Goal: Transaction & Acquisition: Purchase product/service

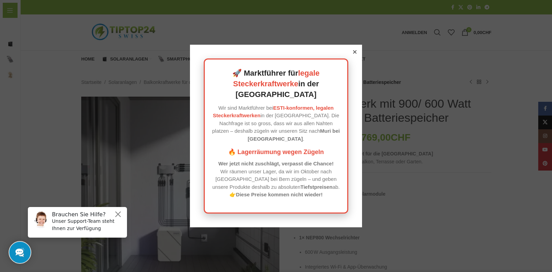
click at [355, 55] on div at bounding box center [355, 52] width 6 height 6
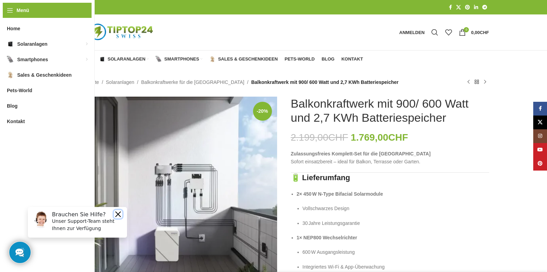
click at [118, 213] on button "Close" at bounding box center [118, 214] width 8 height 8
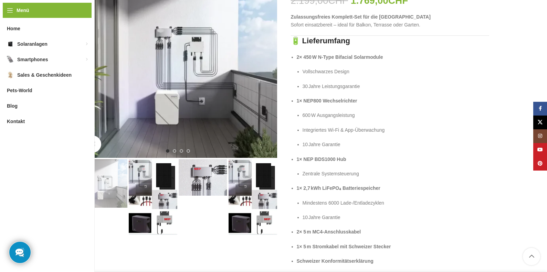
scroll to position [138, 0]
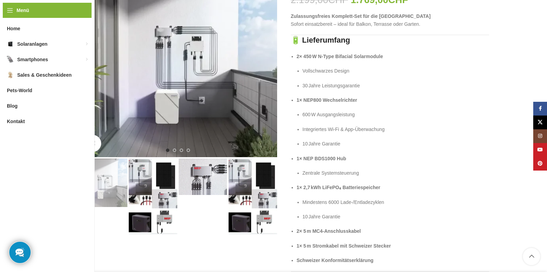
click at [107, 174] on img "1 / 4" at bounding box center [103, 183] width 49 height 49
click at [150, 175] on img "2 / 4" at bounding box center [153, 197] width 49 height 76
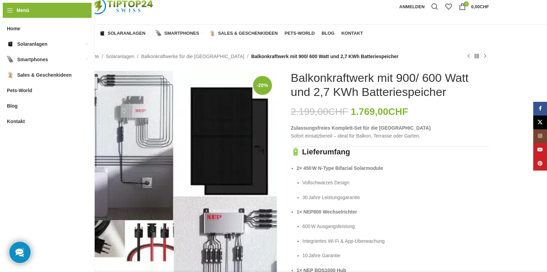
scroll to position [0, 0]
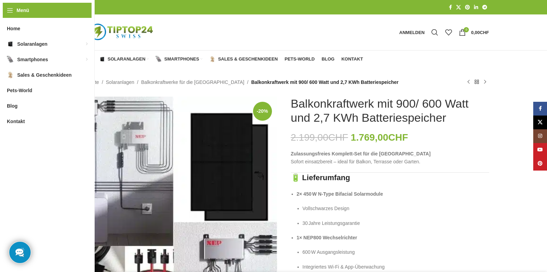
click at [167, 82] on link "Balkonkraftwerke für die [GEOGRAPHIC_DATA]" at bounding box center [192, 83] width 103 height 8
